Goal: Task Accomplishment & Management: Manage account settings

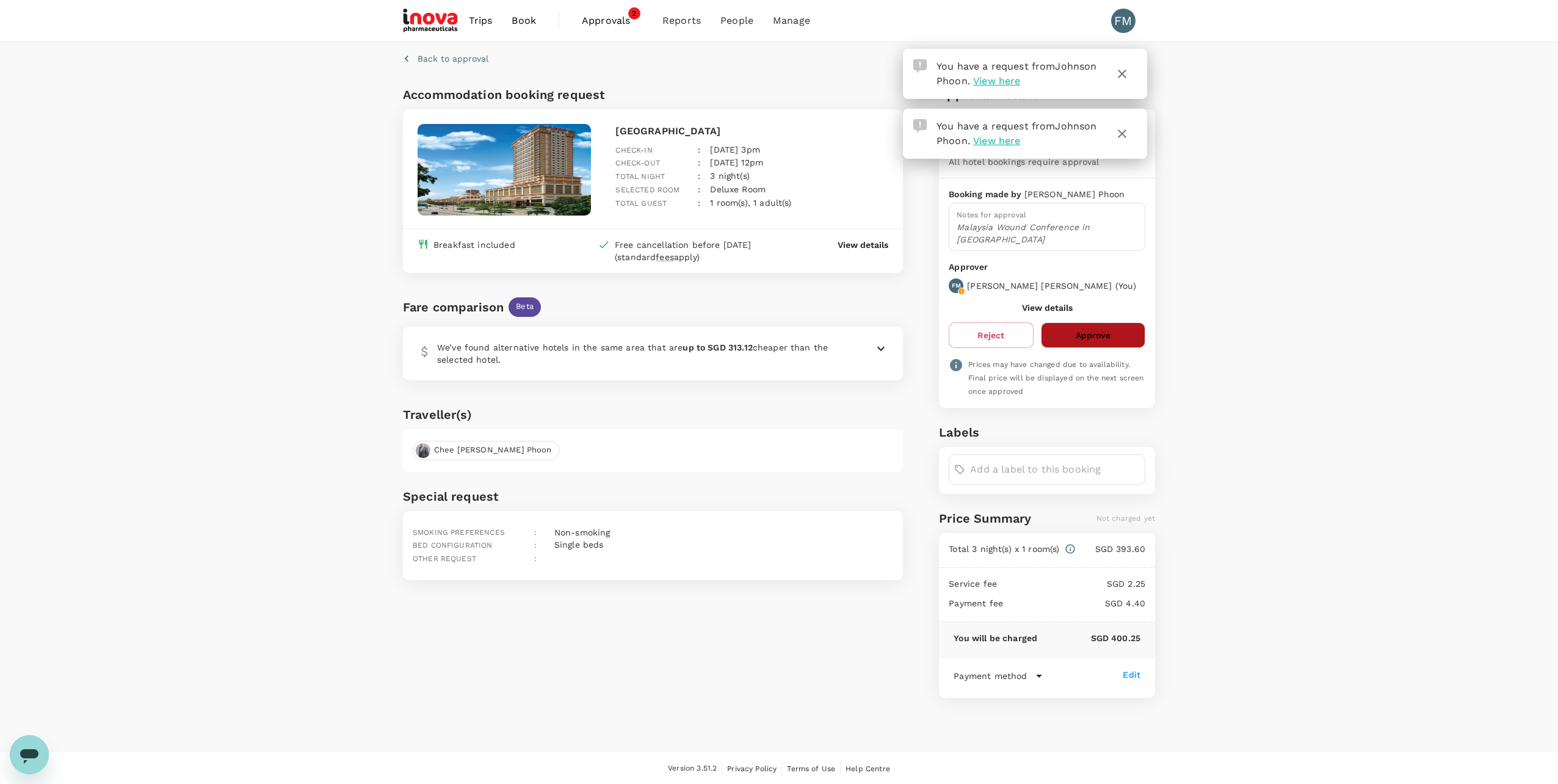
click at [1094, 322] on button "Approve" at bounding box center [1093, 335] width 104 height 26
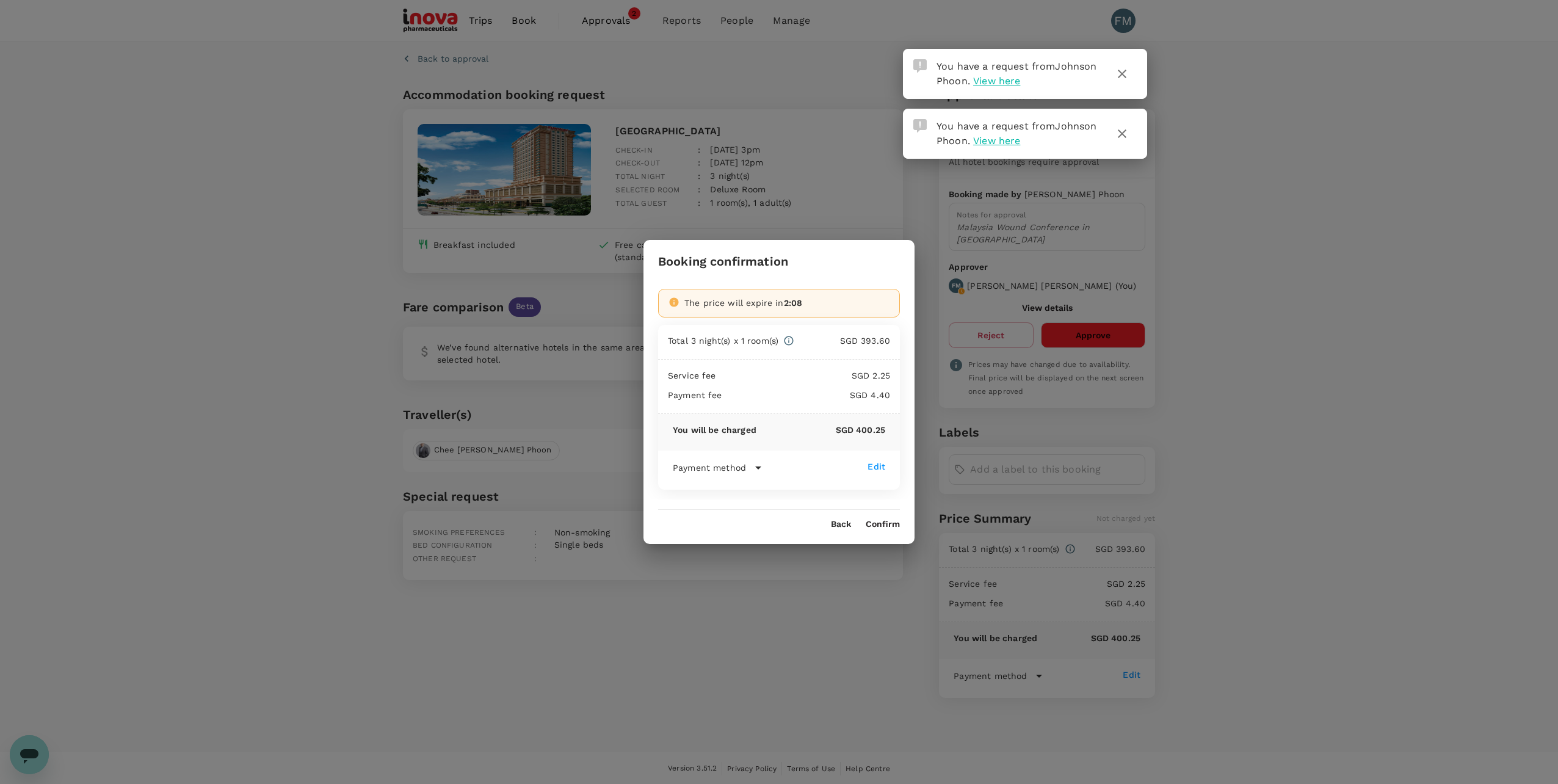
click at [893, 520] on button "Confirm" at bounding box center [883, 524] width 34 height 10
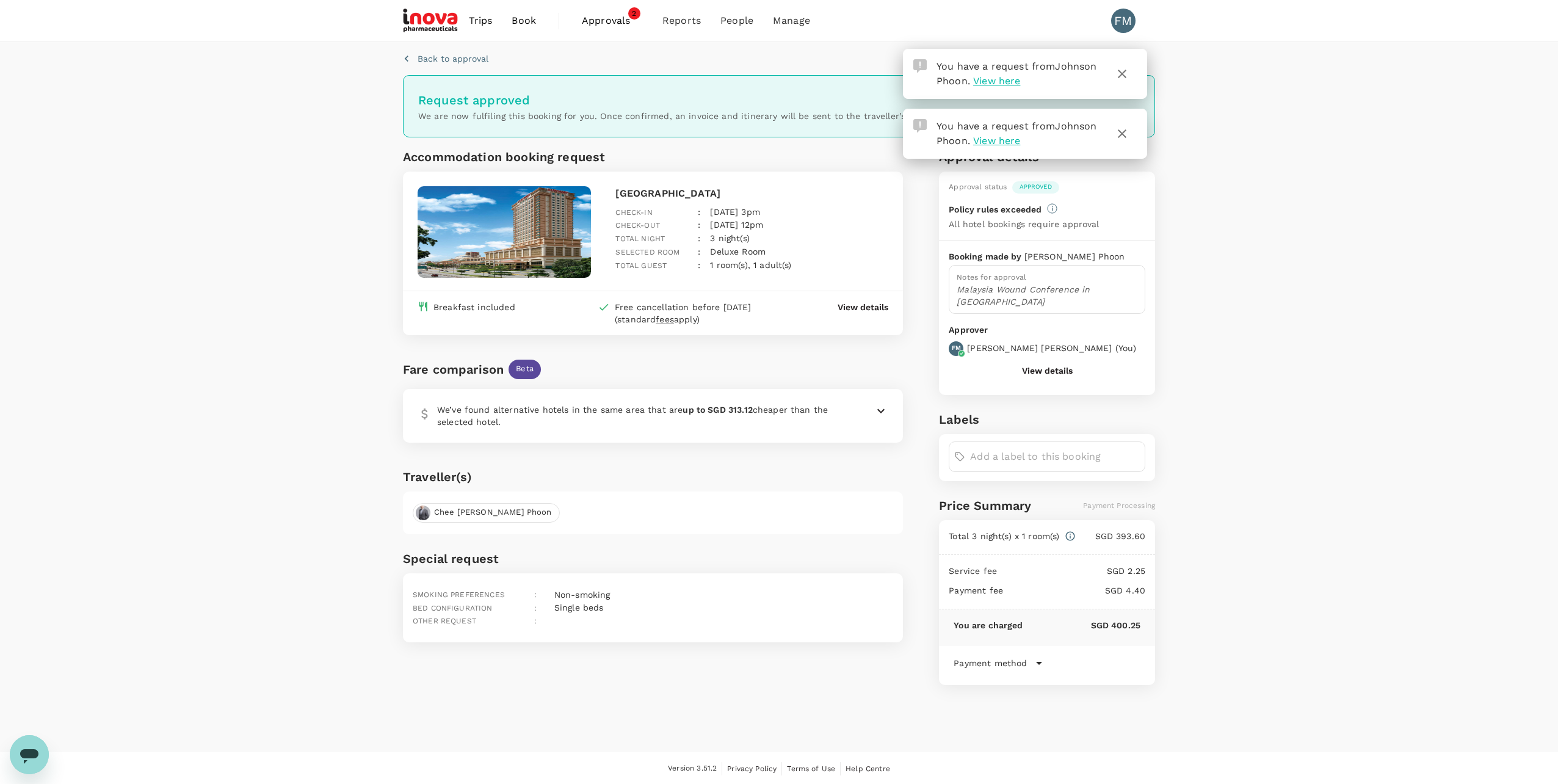
click at [1020, 76] on span "View here" at bounding box center [997, 80] width 47 height 12
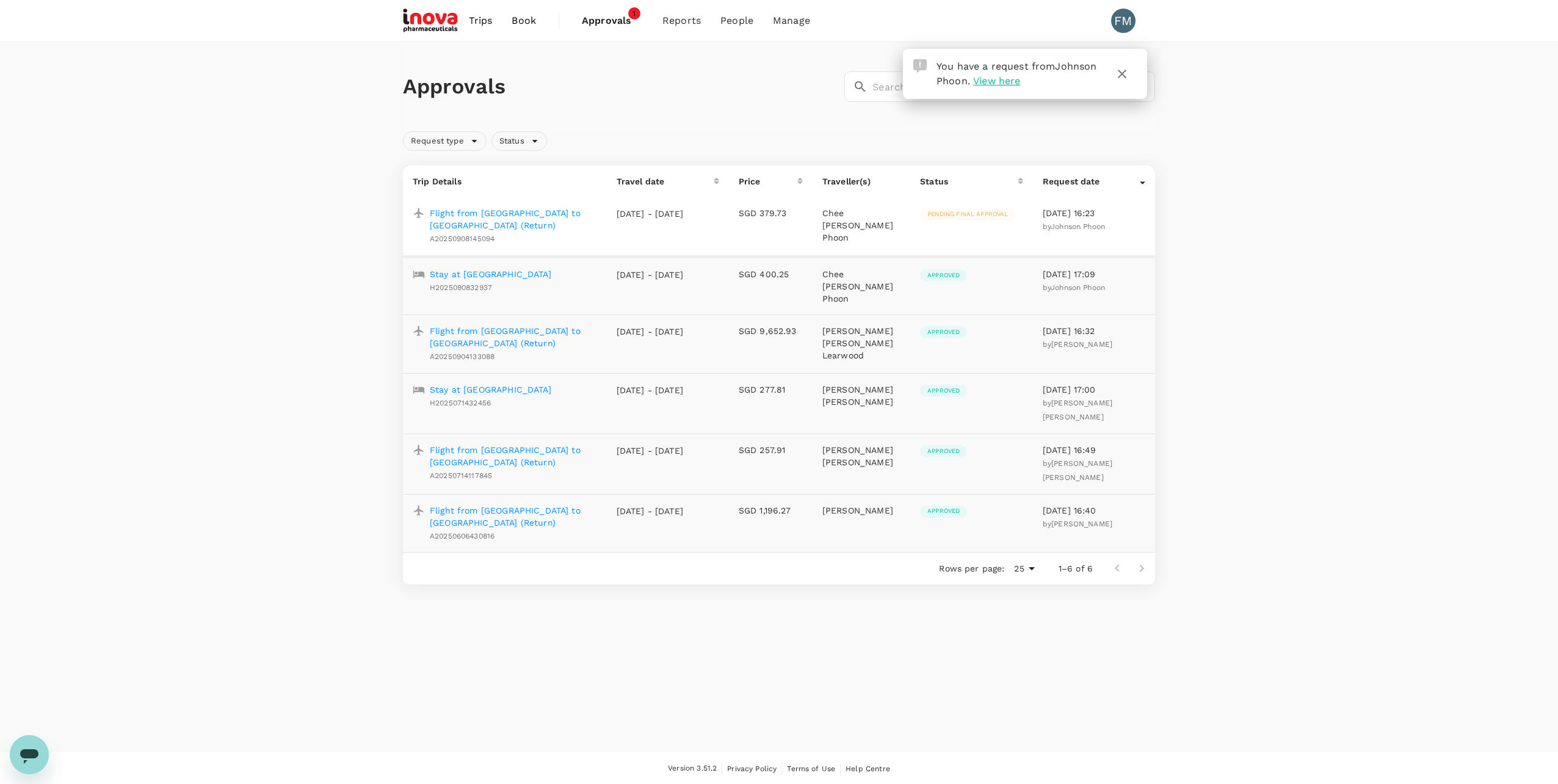
click at [548, 213] on p "Flight from [GEOGRAPHIC_DATA] to [GEOGRAPHIC_DATA] (Return)" at bounding box center [513, 220] width 167 height 25
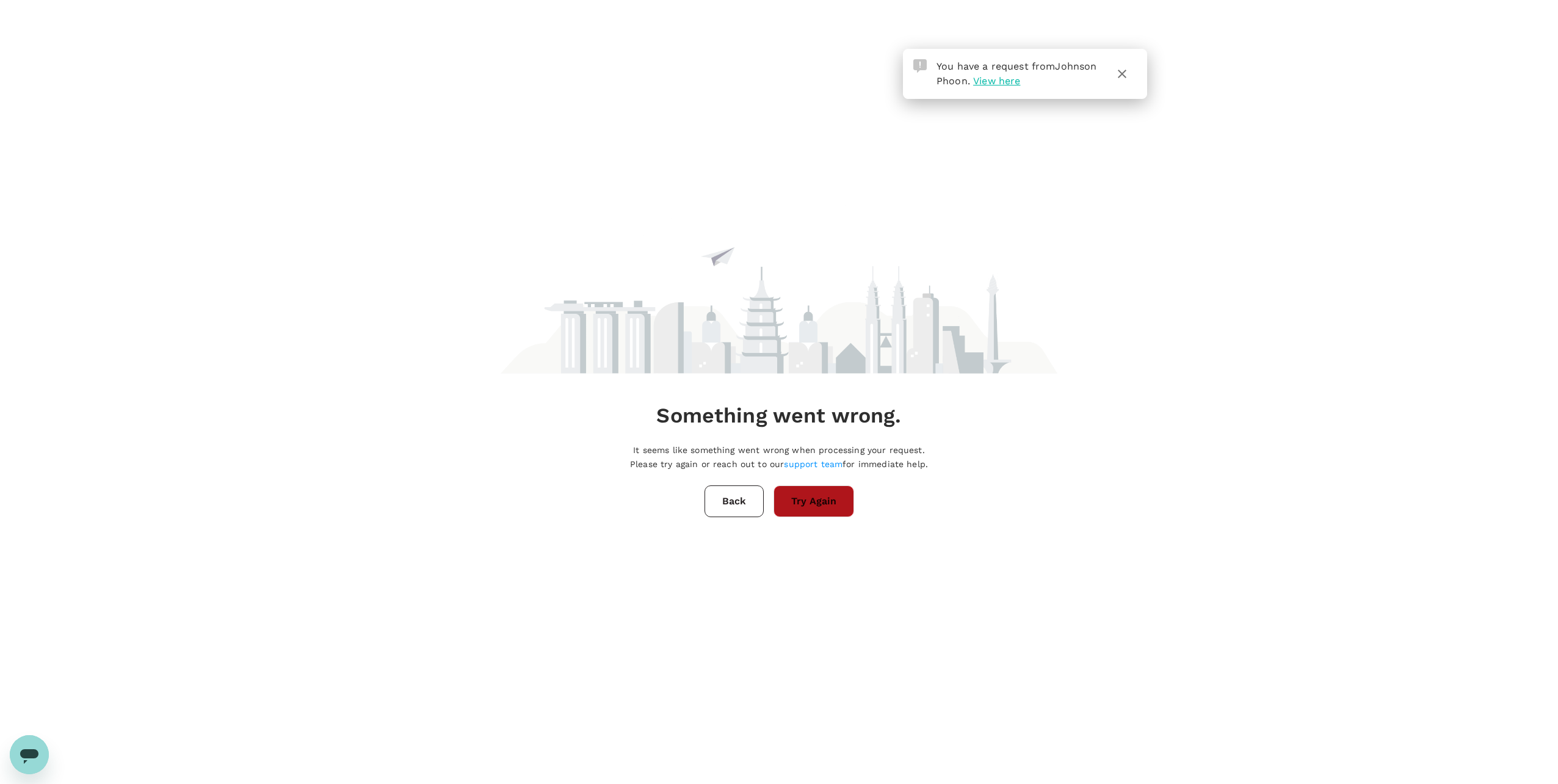
click at [828, 511] on button "Try Again" at bounding box center [814, 501] width 80 height 32
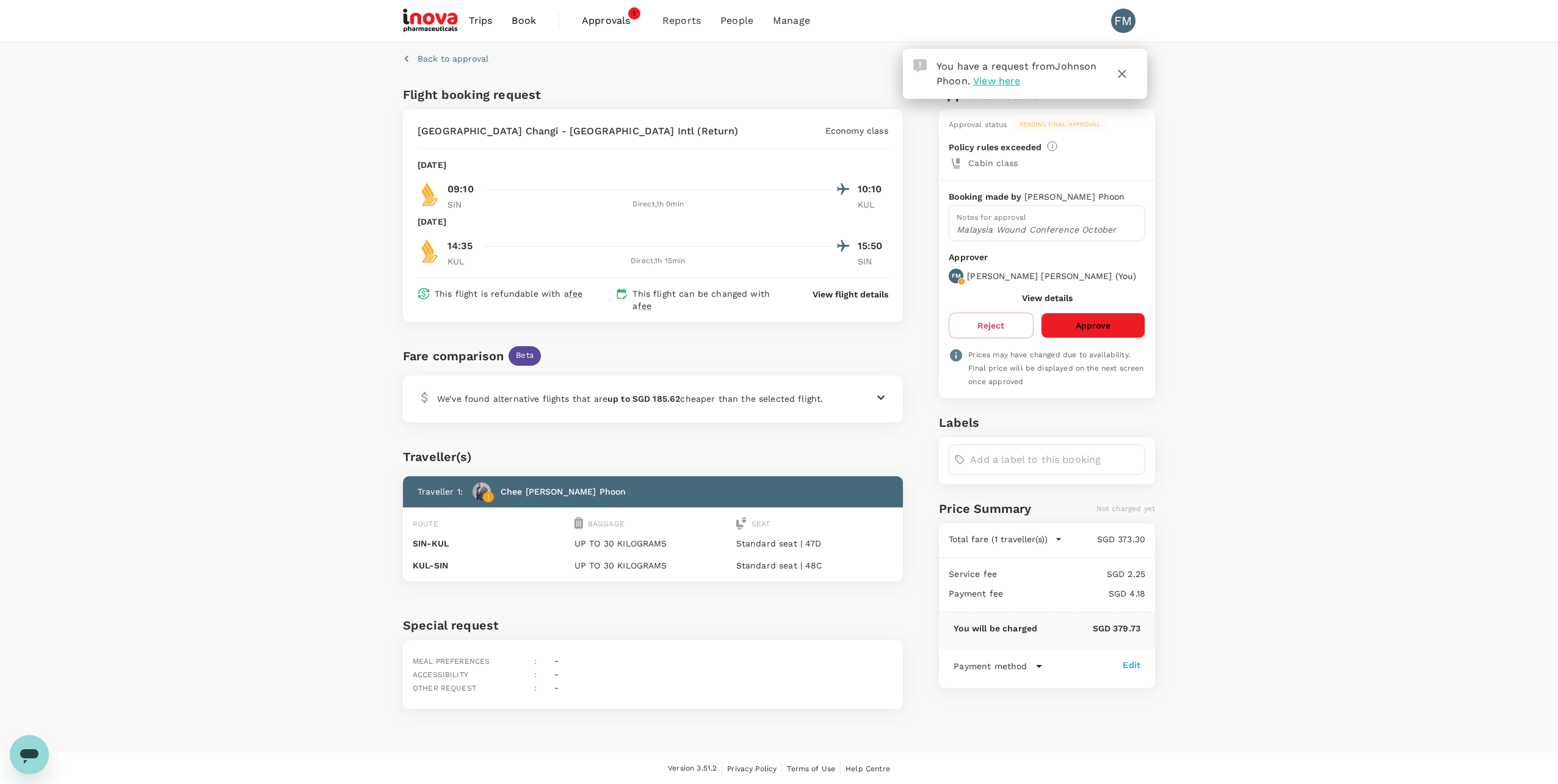
click at [1108, 316] on button "Approve" at bounding box center [1093, 326] width 104 height 26
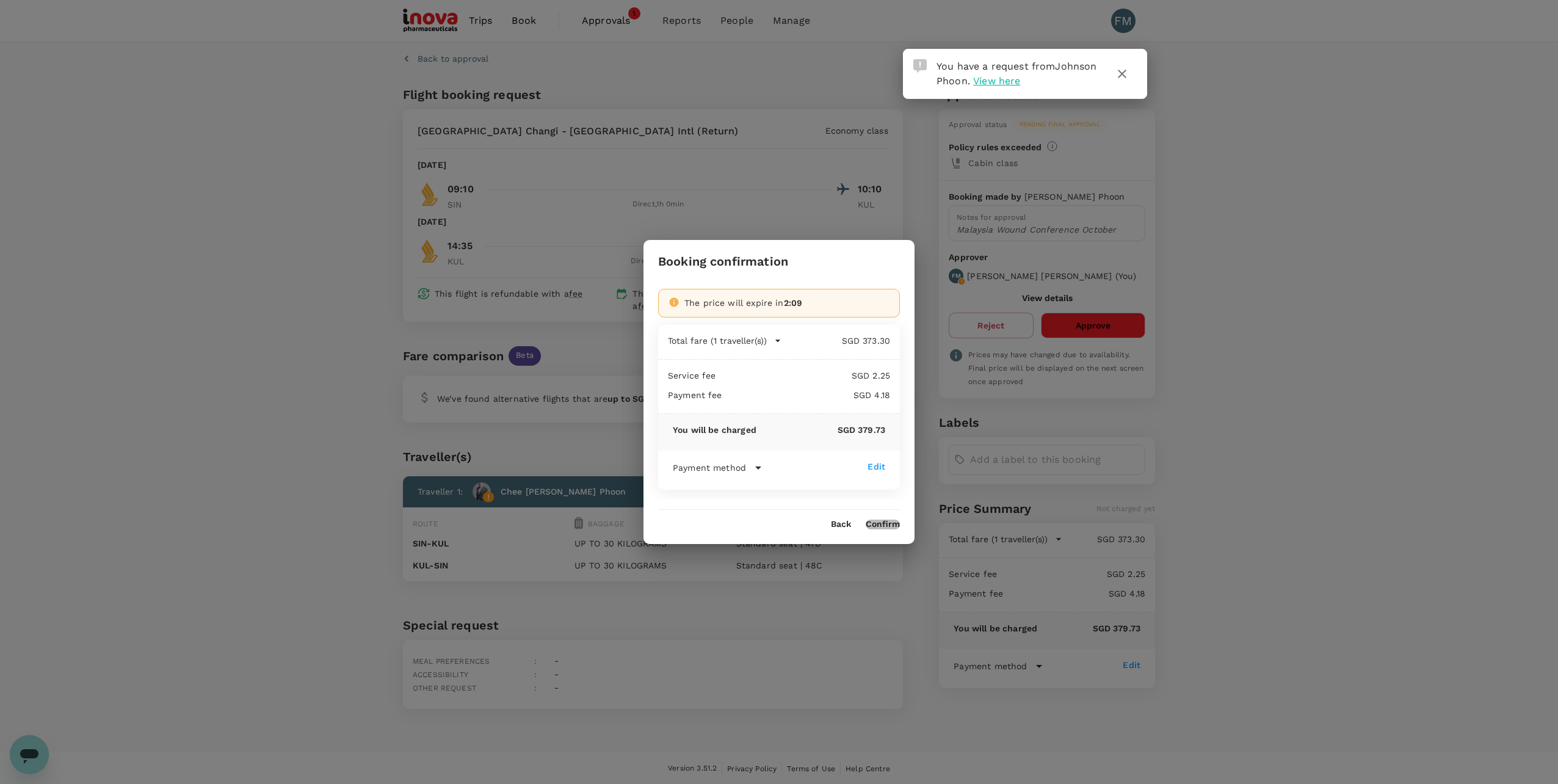
click at [880, 519] on button "Confirm" at bounding box center [883, 524] width 34 height 10
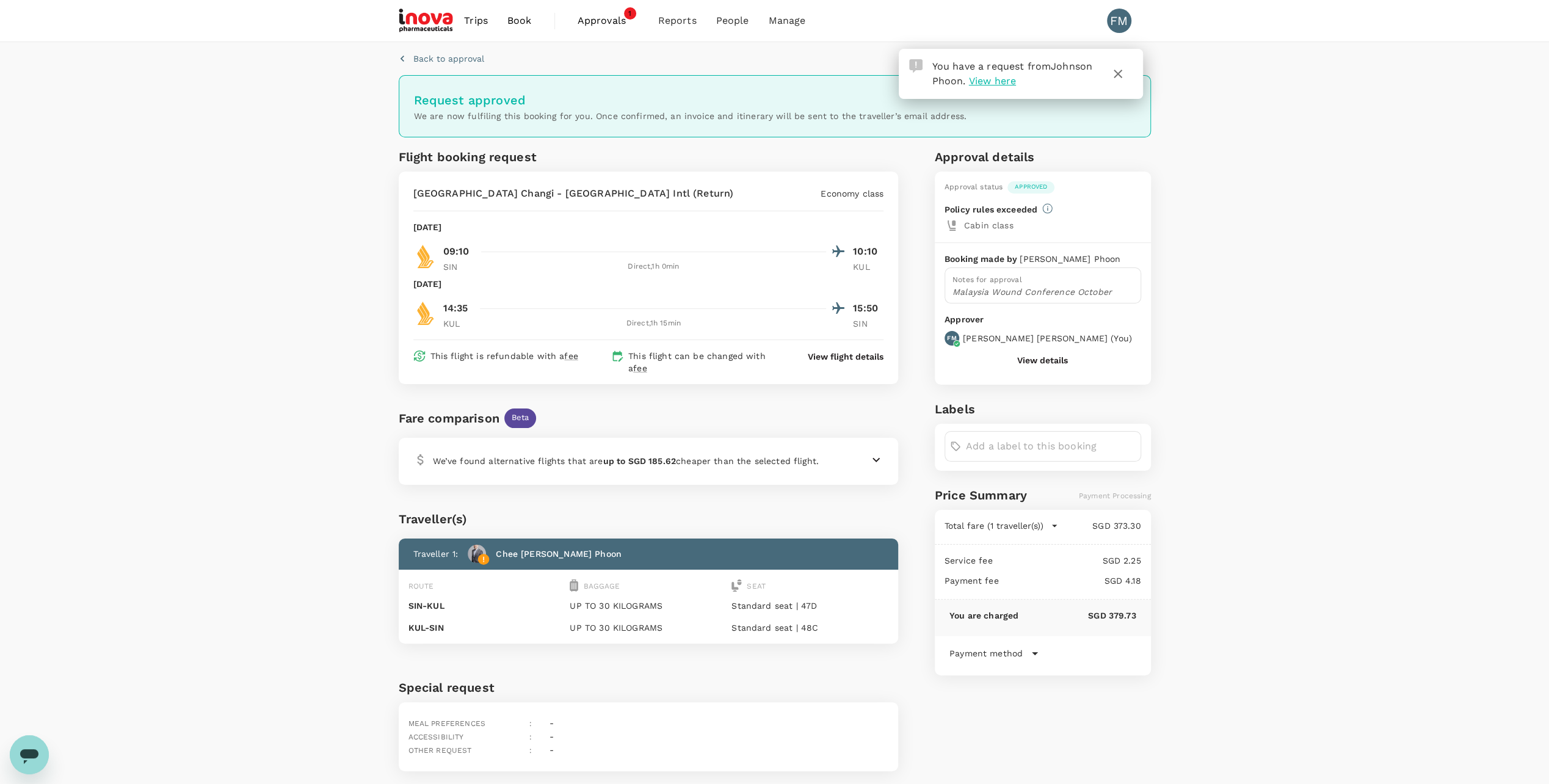
click at [1016, 82] on span "View here" at bounding box center [992, 80] width 47 height 12
